Goal: Transaction & Acquisition: Book appointment/travel/reservation

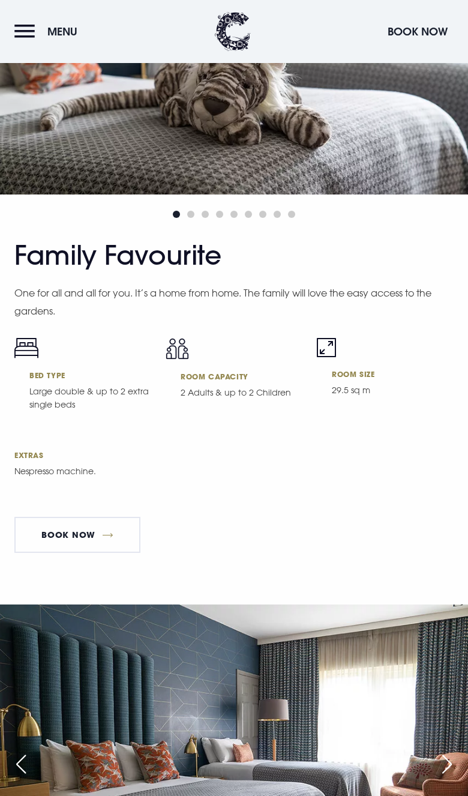
scroll to position [5983, 0]
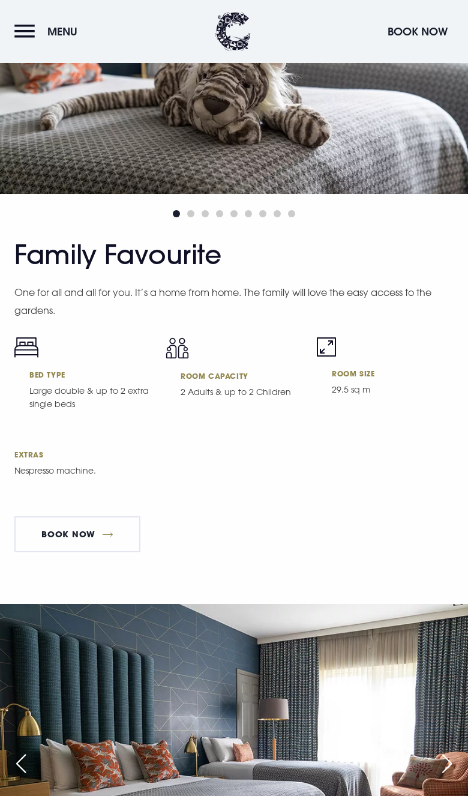
click at [72, 553] on link "Book Now" at bounding box center [77, 535] width 126 height 36
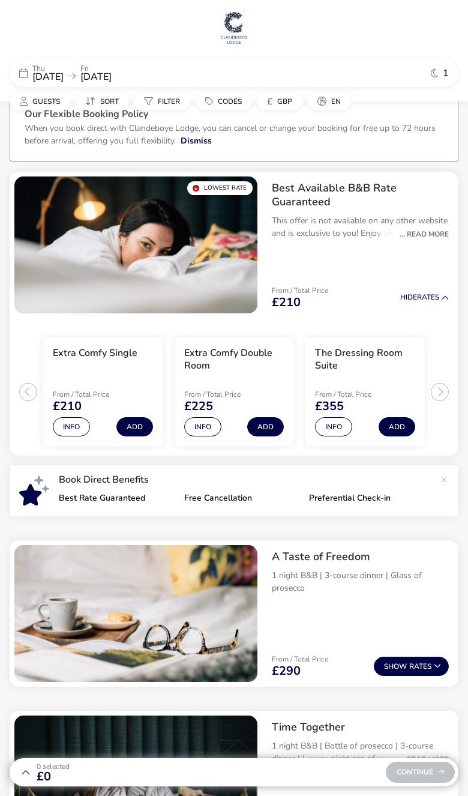
click at [430, 250] on div "Best Available B&B Rate Guaranteed This offer is not available on any other web…" at bounding box center [360, 215] width 196 height 87
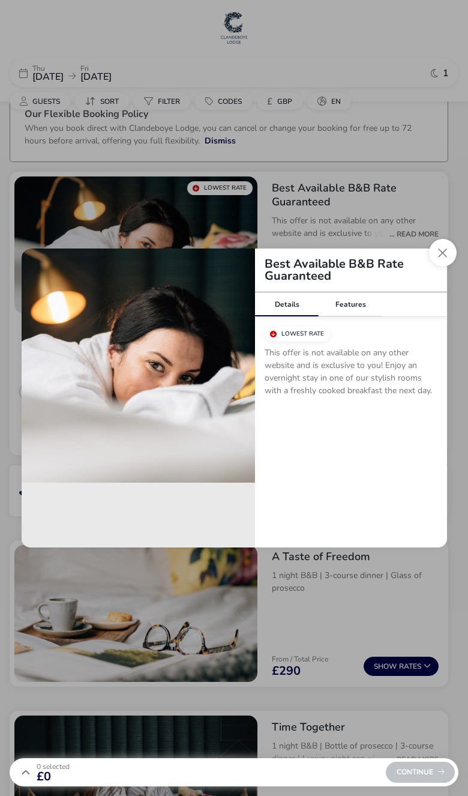
click at [351, 301] on div "Features" at bounding box center [352, 305] width 64 height 24
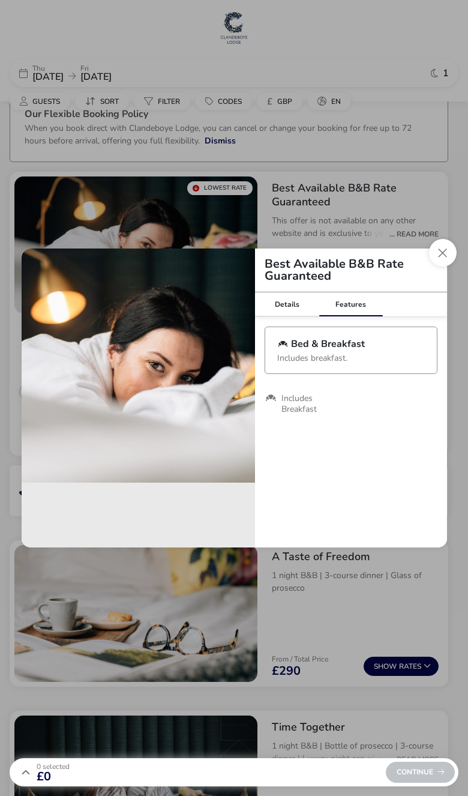
click at [452, 246] on button "Close modal" at bounding box center [443, 253] width 28 height 28
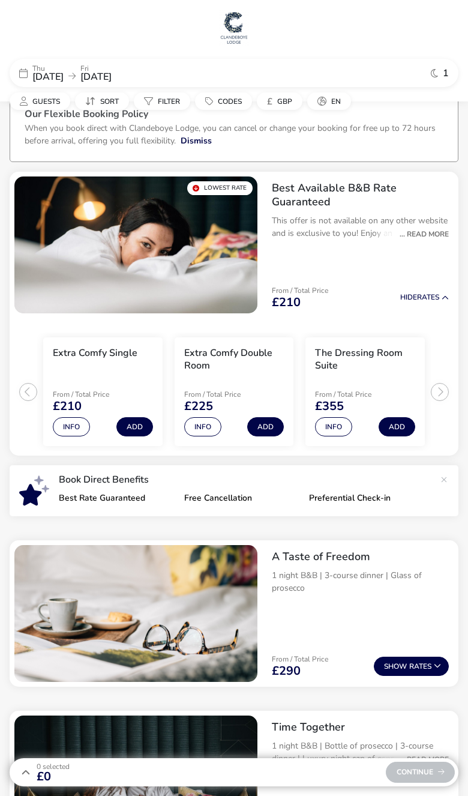
click at [37, 99] on span "Guests" at bounding box center [46, 102] width 28 height 10
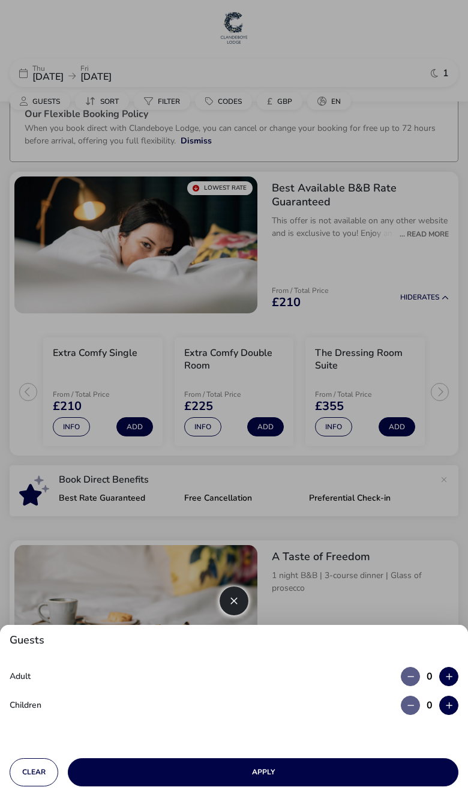
click at [453, 712] on button "button" at bounding box center [449, 705] width 19 height 19
click at [450, 709] on icon "button" at bounding box center [449, 706] width 7 height 8
type input "2"
click at [458, 676] on button "button" at bounding box center [449, 676] width 19 height 19
click at [450, 677] on icon "button" at bounding box center [449, 677] width 7 height 8
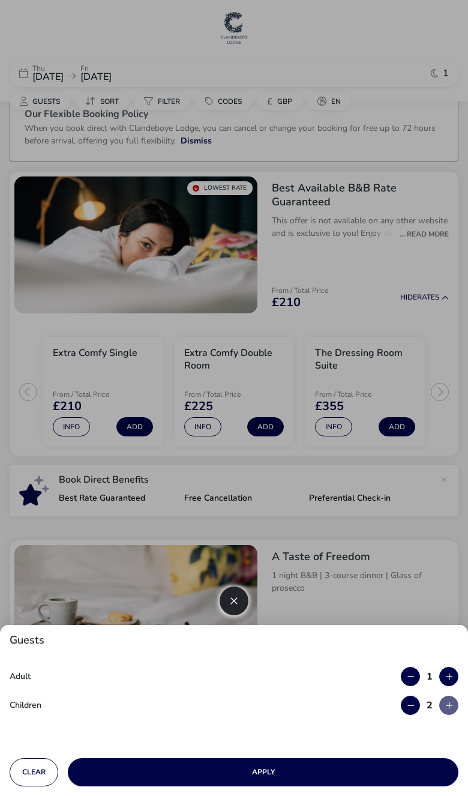
type input "2"
click at [278, 777] on button "Apply" at bounding box center [263, 773] width 391 height 28
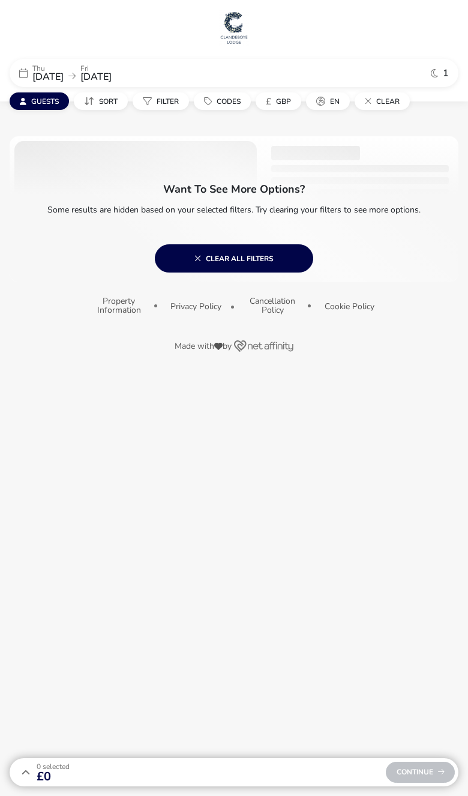
click at [208, 268] on button "Clear all filters" at bounding box center [234, 258] width 159 height 28
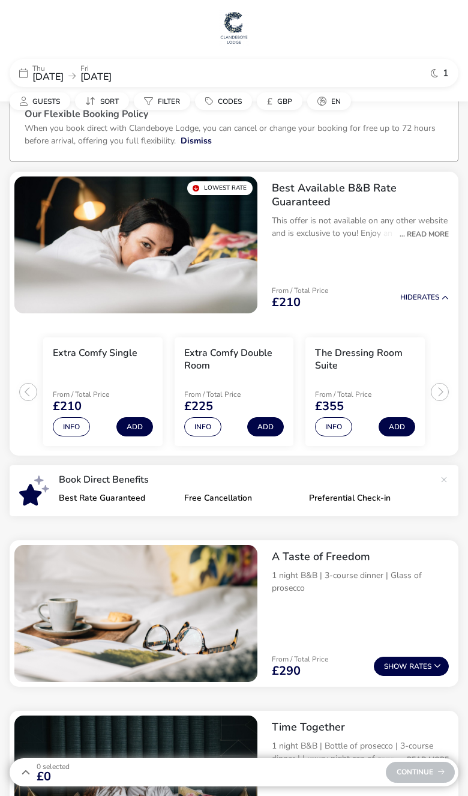
click at [45, 234] on img "1 / 1" at bounding box center [135, 245] width 243 height 137
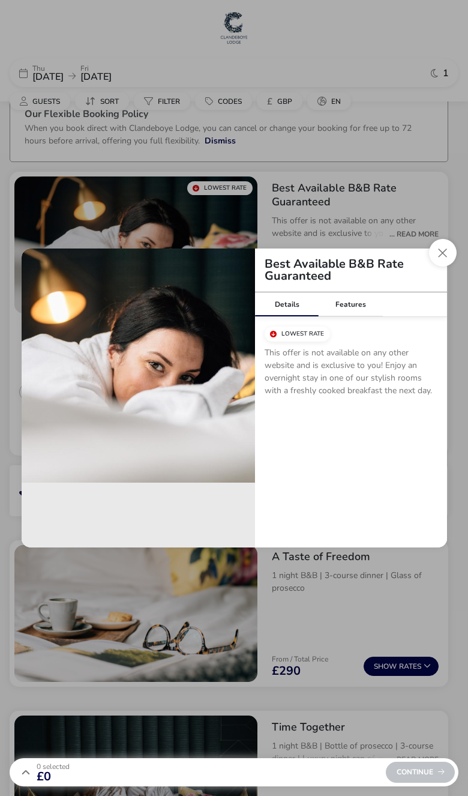
click at [455, 252] on button "Close modal" at bounding box center [443, 253] width 28 height 28
